Goal: Task Accomplishment & Management: Use online tool/utility

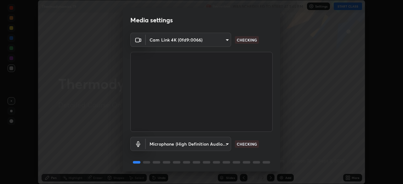
scroll to position [22, 0]
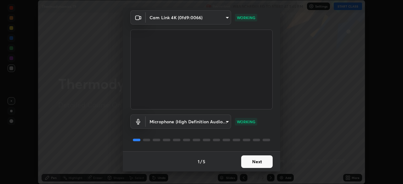
click at [256, 164] on button "Next" at bounding box center [257, 162] width 32 height 13
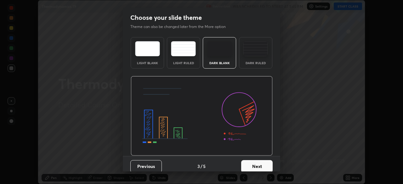
click at [261, 165] on button "Next" at bounding box center [257, 166] width 32 height 13
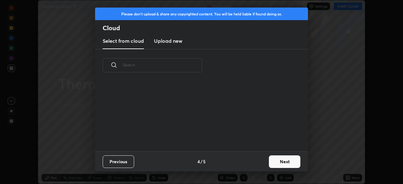
click at [281, 161] on button "Next" at bounding box center [285, 162] width 32 height 13
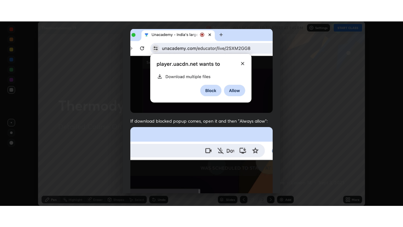
scroll to position [151, 0]
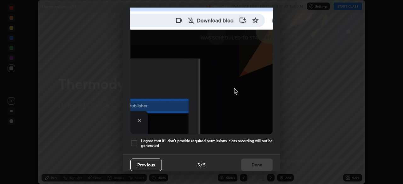
click at [137, 140] on div at bounding box center [135, 144] width 8 height 8
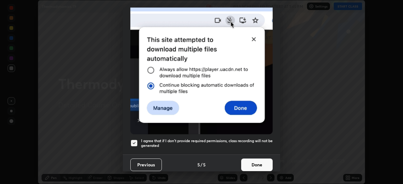
click at [256, 164] on button "Done" at bounding box center [257, 165] width 32 height 13
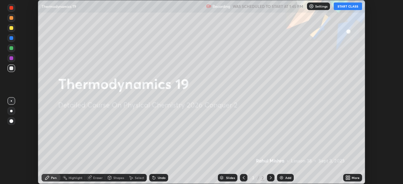
click at [340, 9] on button "START CLASS" at bounding box center [348, 7] width 28 height 8
click at [348, 178] on icon at bounding box center [348, 178] width 5 height 5
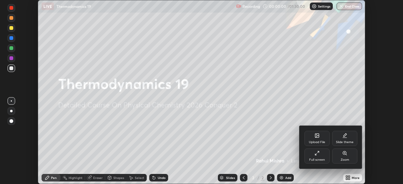
click at [321, 158] on div "Full screen" at bounding box center [317, 156] width 25 height 15
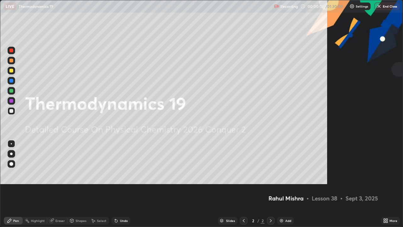
scroll to position [227, 403]
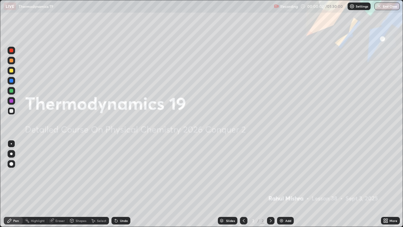
click at [286, 184] on div "Add" at bounding box center [289, 220] width 6 height 3
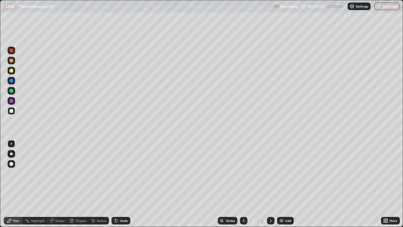
click at [284, 184] on div "Add" at bounding box center [285, 221] width 17 height 8
click at [283, 184] on img at bounding box center [281, 220] width 5 height 5
click at [11, 71] on div at bounding box center [11, 71] width 4 height 4
click at [11, 110] on div at bounding box center [11, 111] width 4 height 4
click at [56, 184] on div "Eraser" at bounding box center [57, 221] width 20 height 8
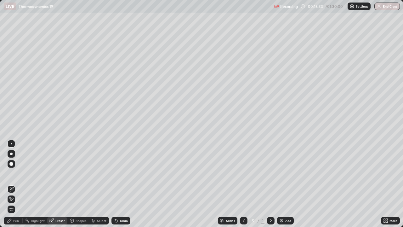
click at [17, 184] on div "Pen" at bounding box center [16, 220] width 6 height 3
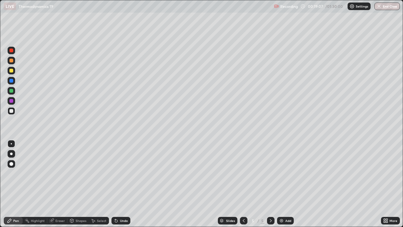
click at [120, 184] on div "Undo" at bounding box center [124, 220] width 8 height 3
click at [119, 184] on div "Undo" at bounding box center [121, 221] width 19 height 8
click at [118, 184] on icon at bounding box center [116, 220] width 5 height 5
click at [123, 184] on div "Undo" at bounding box center [124, 220] width 8 height 3
click at [121, 184] on div "Undo" at bounding box center [121, 221] width 19 height 8
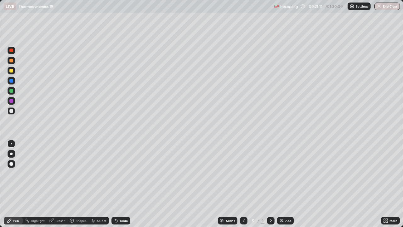
click at [120, 184] on div "Undo" at bounding box center [124, 220] width 8 height 3
click at [288, 184] on div "Add" at bounding box center [289, 220] width 6 height 3
click at [284, 184] on img at bounding box center [281, 220] width 5 height 5
click at [11, 74] on div at bounding box center [12, 71] width 8 height 8
click at [12, 111] on div at bounding box center [11, 111] width 4 height 4
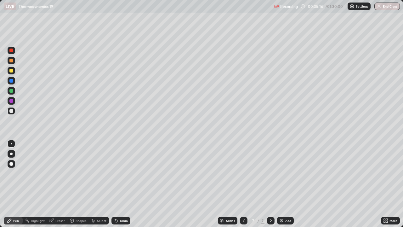
click at [11, 111] on div at bounding box center [11, 111] width 4 height 4
click at [120, 184] on div "Undo" at bounding box center [124, 220] width 8 height 3
click at [58, 184] on div "Eraser" at bounding box center [59, 220] width 9 height 3
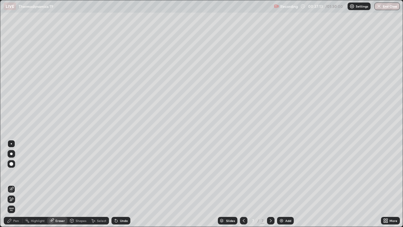
click at [10, 184] on icon at bounding box center [11, 199] width 5 height 5
click at [15, 184] on div "Pen" at bounding box center [13, 221] width 19 height 8
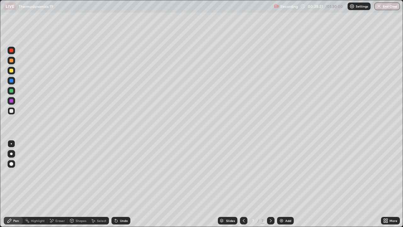
click at [124, 184] on div "Undo" at bounding box center [124, 220] width 8 height 3
click at [127, 184] on div "Undo" at bounding box center [121, 221] width 19 height 8
click at [12, 90] on div at bounding box center [11, 91] width 4 height 4
click at [98, 184] on div "Select" at bounding box center [101, 220] width 9 height 3
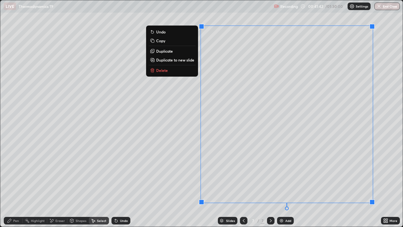
click at [182, 62] on p "Duplicate to new slide" at bounding box center [175, 59] width 38 height 5
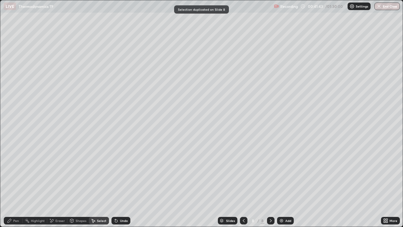
click at [16, 184] on div "Pen" at bounding box center [16, 220] width 6 height 3
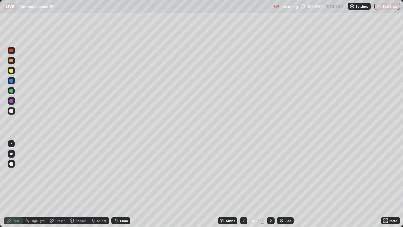
click at [122, 184] on div "Undo" at bounding box center [124, 220] width 8 height 3
click at [12, 71] on div at bounding box center [11, 71] width 4 height 4
click at [280, 184] on img at bounding box center [281, 220] width 5 height 5
click at [120, 184] on div "Undo" at bounding box center [124, 220] width 8 height 3
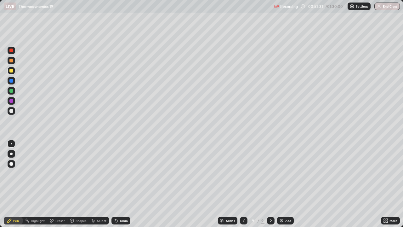
click at [121, 184] on div "Undo" at bounding box center [124, 220] width 8 height 3
click at [120, 184] on div "Undo" at bounding box center [124, 220] width 8 height 3
click at [12, 111] on div at bounding box center [11, 111] width 4 height 4
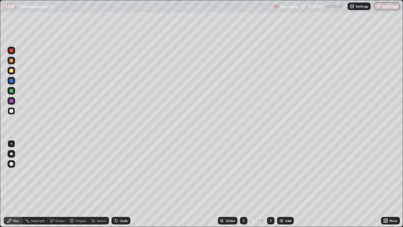
click at [281, 184] on img at bounding box center [281, 220] width 5 height 5
click at [243, 184] on icon at bounding box center [243, 220] width 5 height 5
click at [270, 184] on icon at bounding box center [271, 220] width 2 height 3
click at [11, 91] on div at bounding box center [11, 91] width 4 height 4
click at [11, 110] on div at bounding box center [11, 111] width 4 height 4
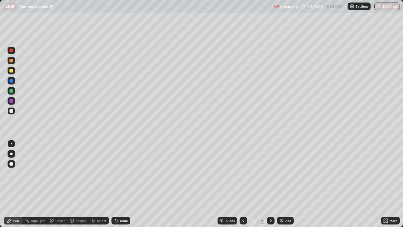
click at [12, 91] on div at bounding box center [11, 91] width 4 height 4
click at [122, 184] on div "Undo" at bounding box center [124, 220] width 8 height 3
click at [120, 184] on div "Undo" at bounding box center [124, 220] width 8 height 3
click at [56, 184] on div "Eraser" at bounding box center [59, 220] width 9 height 3
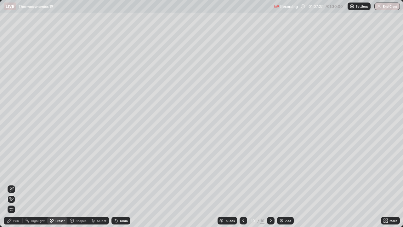
click at [16, 184] on div "Pen" at bounding box center [16, 220] width 6 height 3
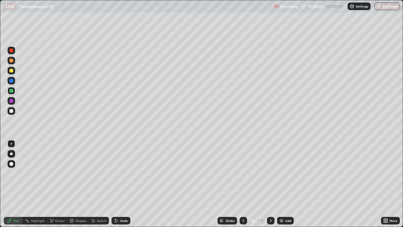
click at [11, 111] on div at bounding box center [11, 111] width 4 height 4
click at [282, 184] on img at bounding box center [281, 220] width 5 height 5
click at [61, 184] on div "Eraser" at bounding box center [59, 220] width 9 height 3
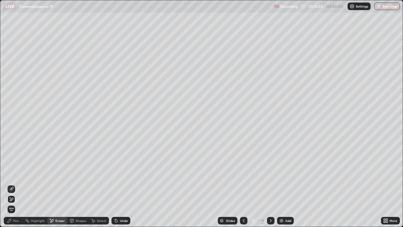
click at [16, 184] on div "Pen" at bounding box center [16, 220] width 6 height 3
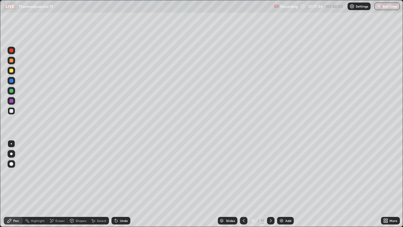
click at [11, 72] on div at bounding box center [11, 71] width 4 height 4
click at [123, 184] on div "Undo" at bounding box center [124, 220] width 8 height 3
click at [124, 184] on div "Undo" at bounding box center [124, 220] width 8 height 3
click at [11, 112] on div at bounding box center [11, 111] width 4 height 4
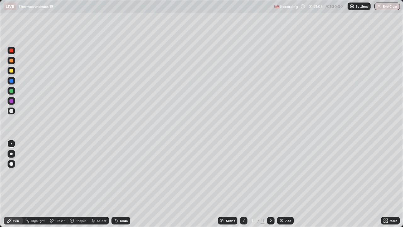
click at [11, 71] on div at bounding box center [11, 71] width 4 height 4
click at [14, 94] on div at bounding box center [12, 91] width 8 height 10
click at [12, 111] on div at bounding box center [11, 111] width 4 height 4
click at [11, 90] on div at bounding box center [11, 91] width 4 height 4
click at [62, 184] on div "Eraser" at bounding box center [59, 220] width 9 height 3
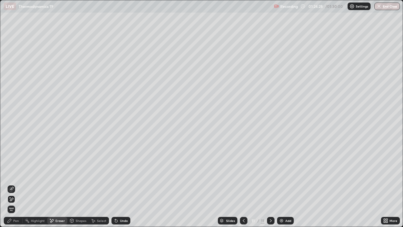
click at [18, 184] on div "Pen" at bounding box center [16, 220] width 6 height 3
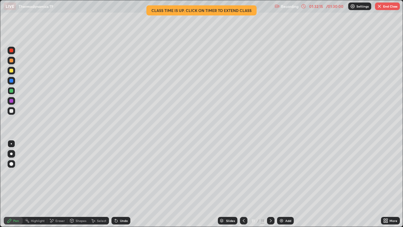
click at [383, 6] on button "End Class" at bounding box center [387, 7] width 25 height 8
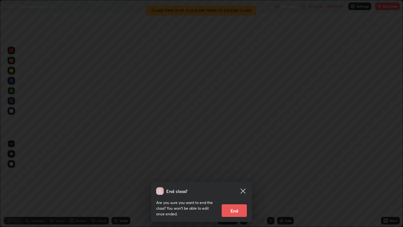
click at [239, 184] on button "End" at bounding box center [234, 210] width 25 height 13
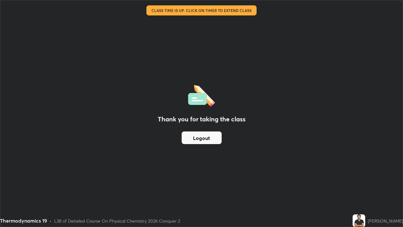
click at [202, 138] on button "Logout" at bounding box center [202, 137] width 40 height 13
click at [200, 140] on button "Logout" at bounding box center [202, 137] width 40 height 13
click at [200, 138] on button "Logout" at bounding box center [202, 137] width 40 height 13
click at [199, 139] on button "Logout" at bounding box center [202, 137] width 40 height 13
click at [199, 138] on button "Logout" at bounding box center [202, 137] width 40 height 13
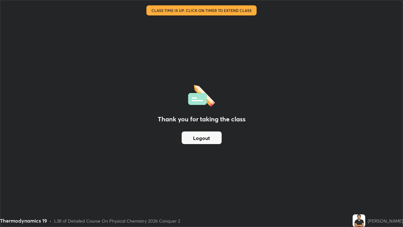
click at [200, 139] on button "Logout" at bounding box center [202, 137] width 40 height 13
